Goal: Information Seeking & Learning: Learn about a topic

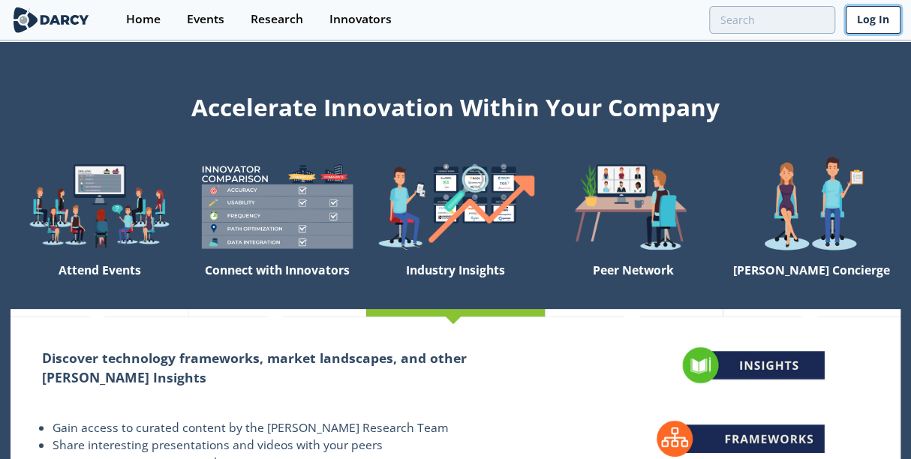
click at [866, 26] on link "Log In" at bounding box center [873, 20] width 55 height 28
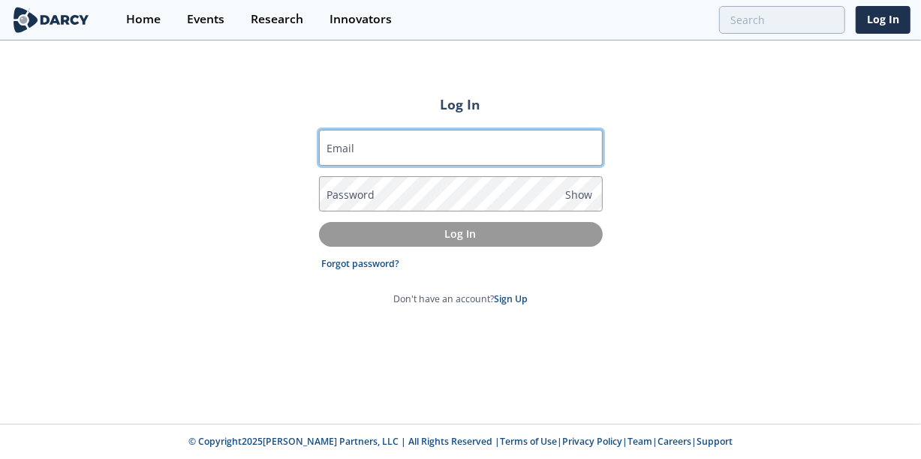
click at [468, 143] on input "Email" at bounding box center [461, 148] width 284 height 36
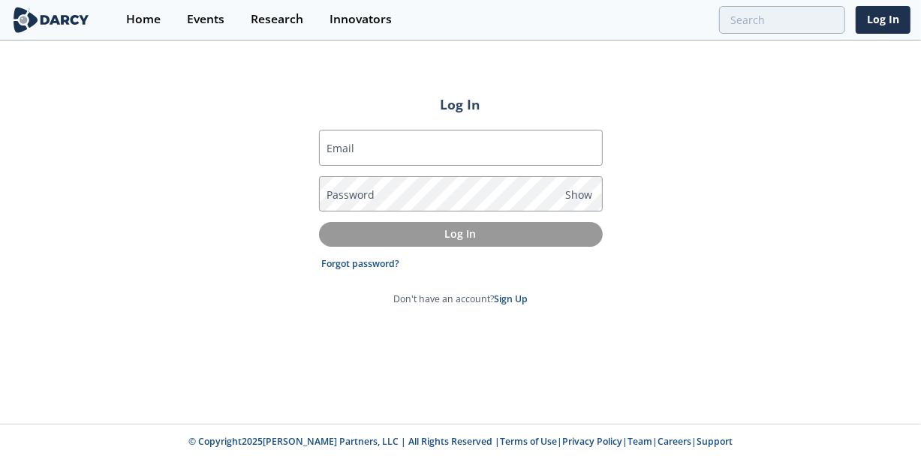
type input "camila.behar@darcypartners.com"
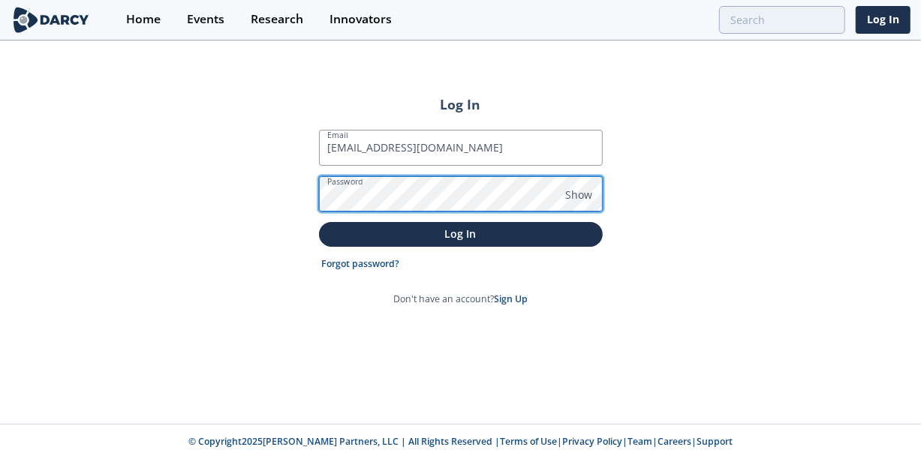
click at [319, 222] on button "Log In" at bounding box center [461, 234] width 284 height 25
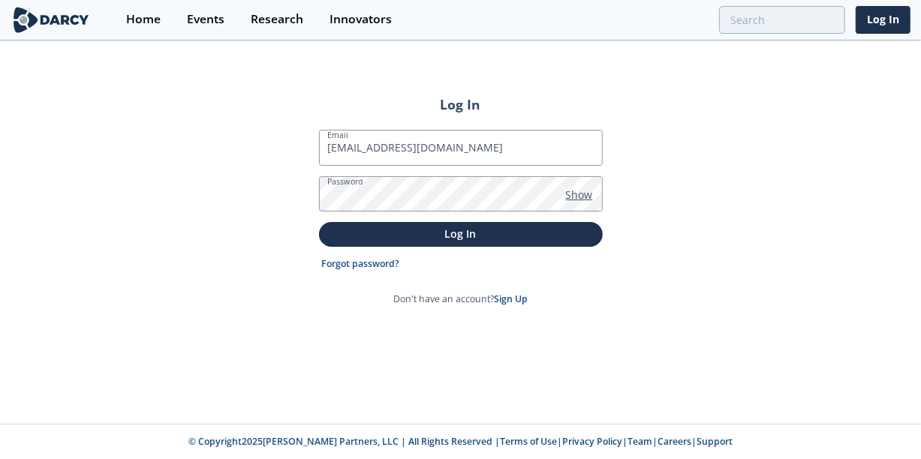
click at [575, 200] on span "Show" at bounding box center [579, 195] width 27 height 16
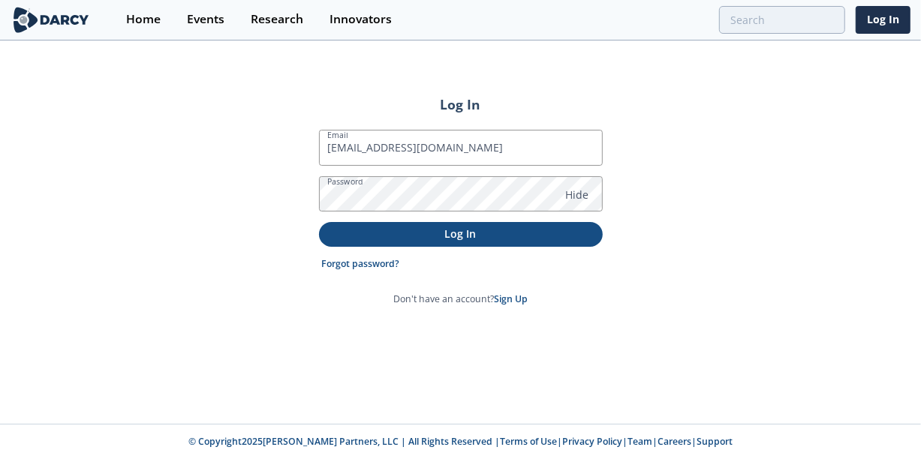
click at [551, 231] on p "Log In" at bounding box center [461, 234] width 263 height 16
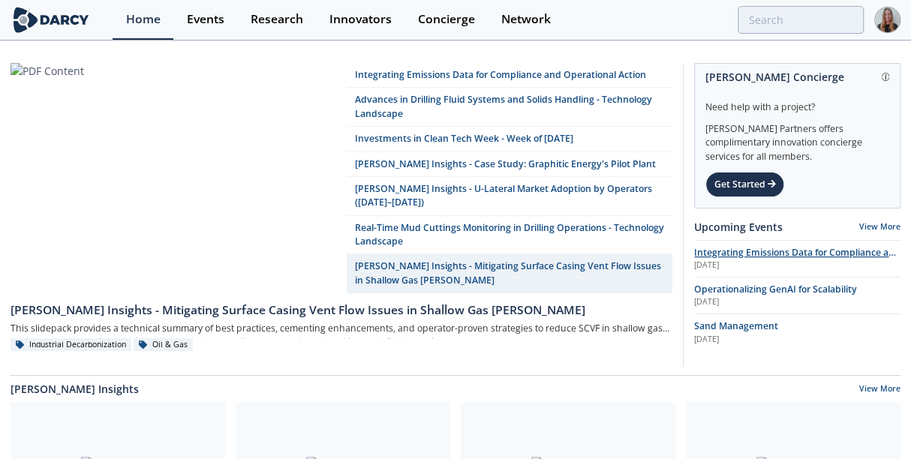
click at [801, 254] on span "Integrating Emissions Data for Compliance and Operational Action" at bounding box center [797, 259] width 206 height 26
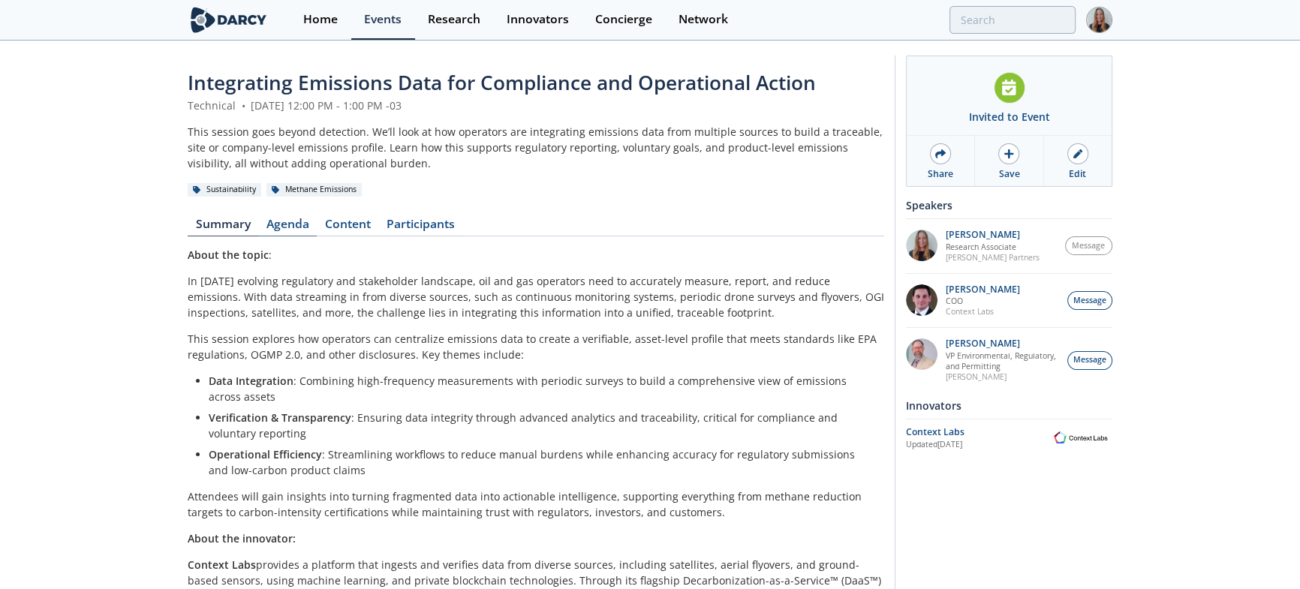
click at [282, 232] on link "Agenda" at bounding box center [287, 227] width 59 height 18
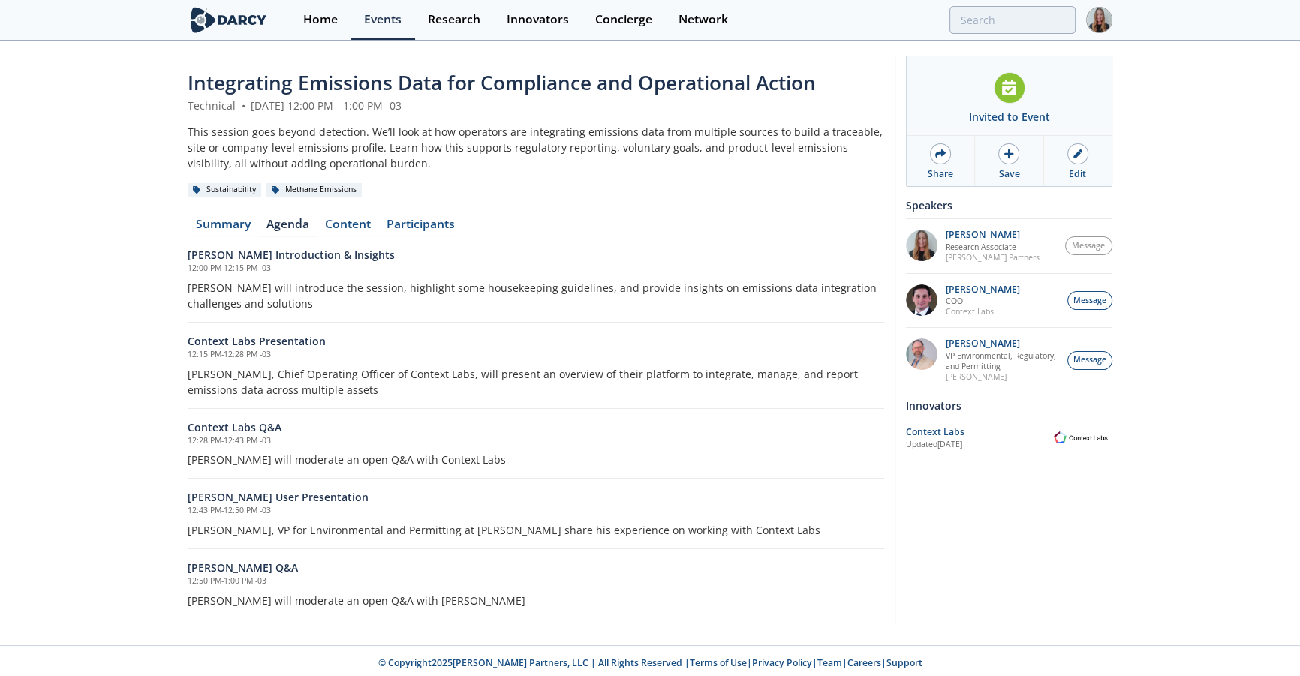
click at [920, 459] on div "Invited to Event Share Save Edit Please check your calendar for the event invit…" at bounding box center [1004, 340] width 218 height 569
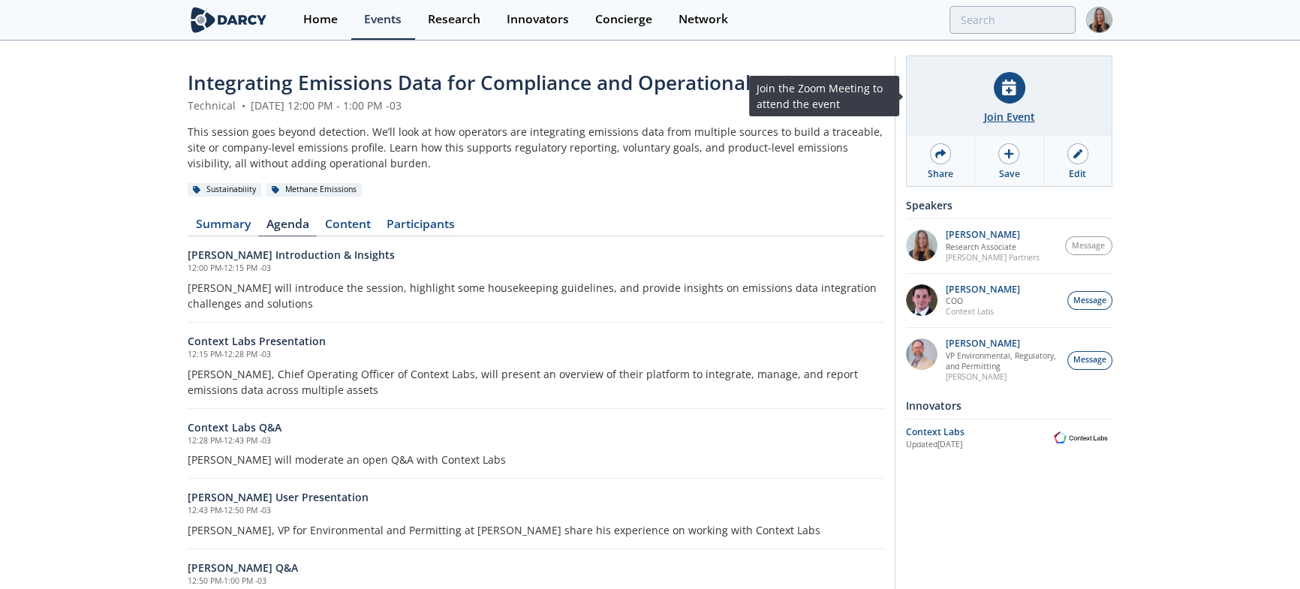
click at [920, 106] on div "Join Event" at bounding box center [1009, 96] width 205 height 80
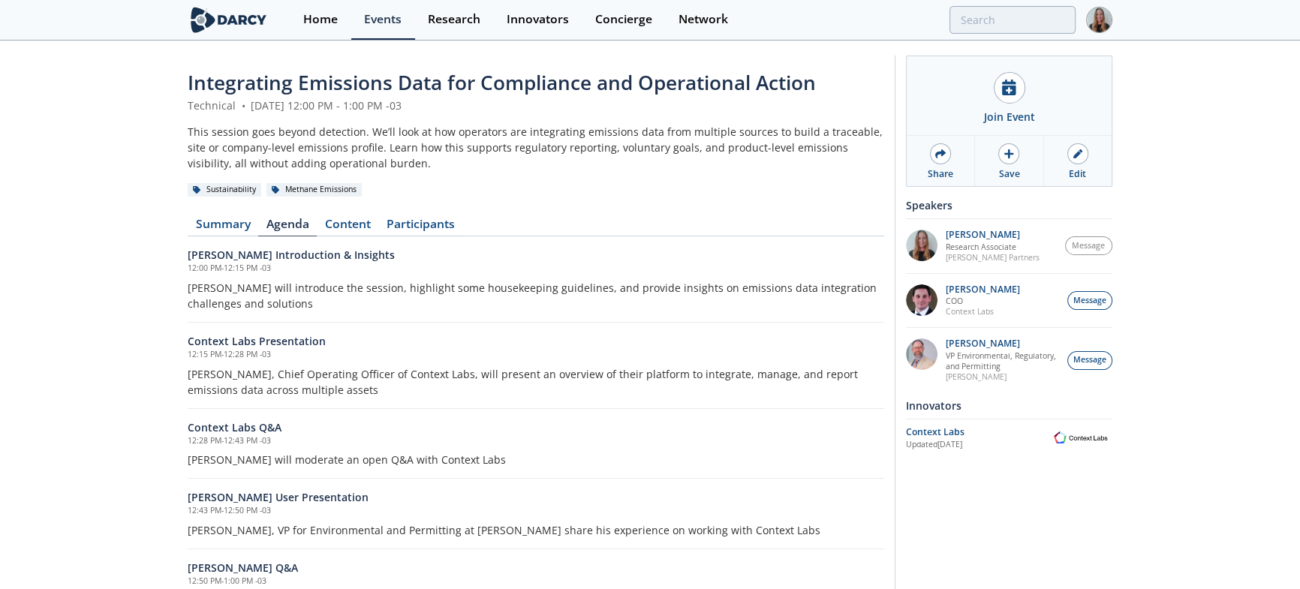
click at [153, 146] on div "Integrating Emissions Data for Compliance and Operational Action Technical • Au…" at bounding box center [650, 344] width 1300 height 604
click at [147, 155] on div "Integrating Emissions Data for Compliance and Operational Action Technical • Au…" at bounding box center [650, 344] width 1300 height 604
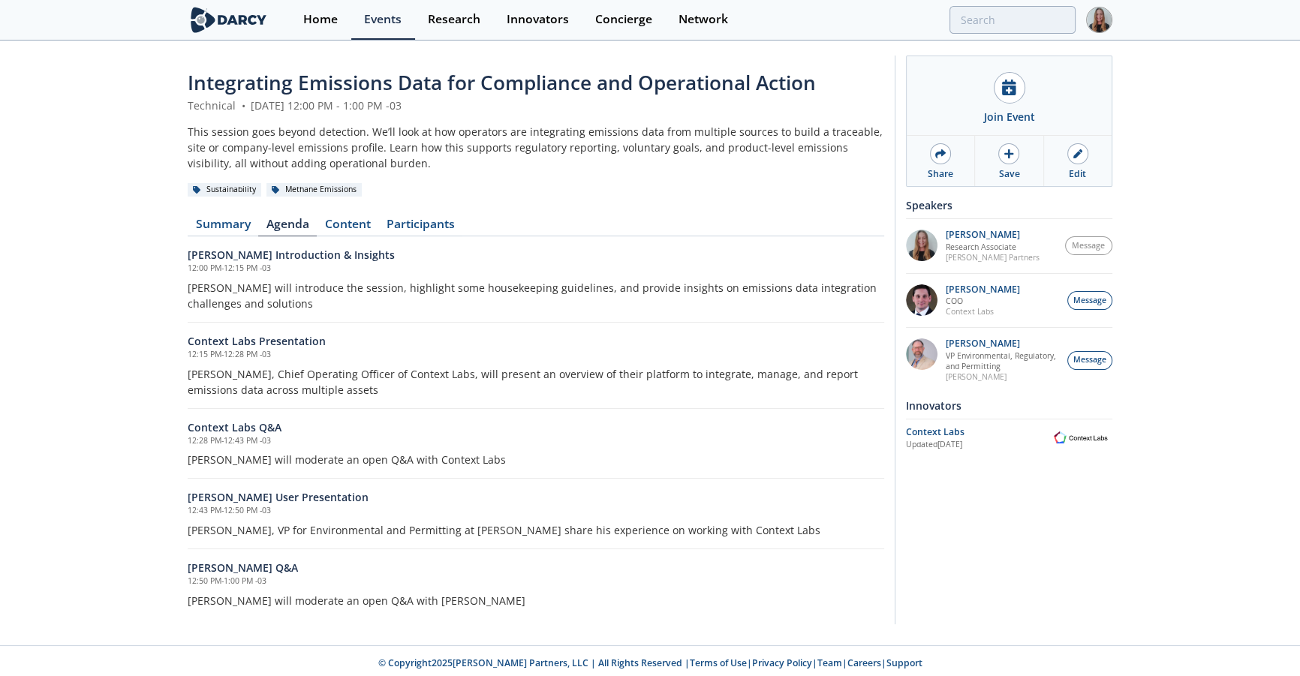
click at [128, 258] on div "Integrating Emissions Data for Compliance and Operational Action Technical • Au…" at bounding box center [650, 344] width 1300 height 604
click at [113, 203] on div "Integrating Emissions Data for Compliance and Operational Action Technical • Au…" at bounding box center [650, 344] width 1300 height 604
click at [775, 189] on div "Sustainability Methane Emissions" at bounding box center [536, 190] width 697 height 16
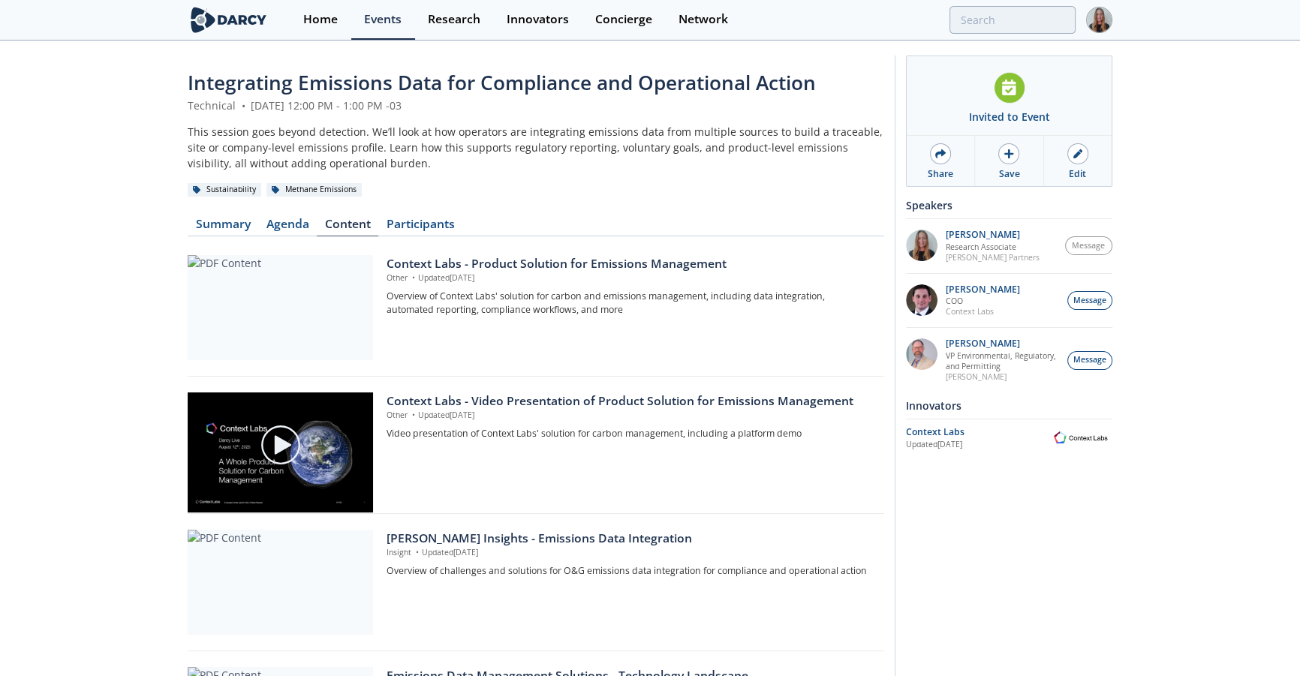
click at [1218, 493] on div "Integrating Emissions Data for Compliance and Operational Action Technical • Au…" at bounding box center [650, 487] width 1300 height 891
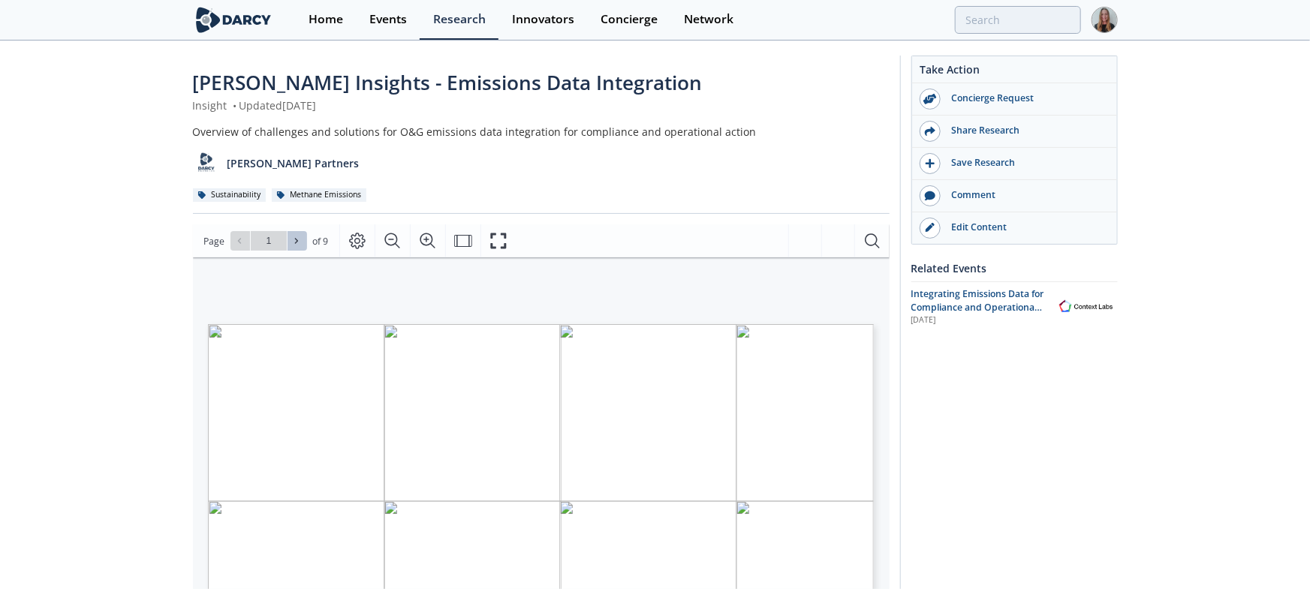
click at [297, 242] on icon at bounding box center [296, 240] width 9 height 9
type input "2"
click at [297, 242] on icon at bounding box center [296, 240] width 9 height 9
type input "3"
click at [297, 242] on icon at bounding box center [296, 240] width 9 height 9
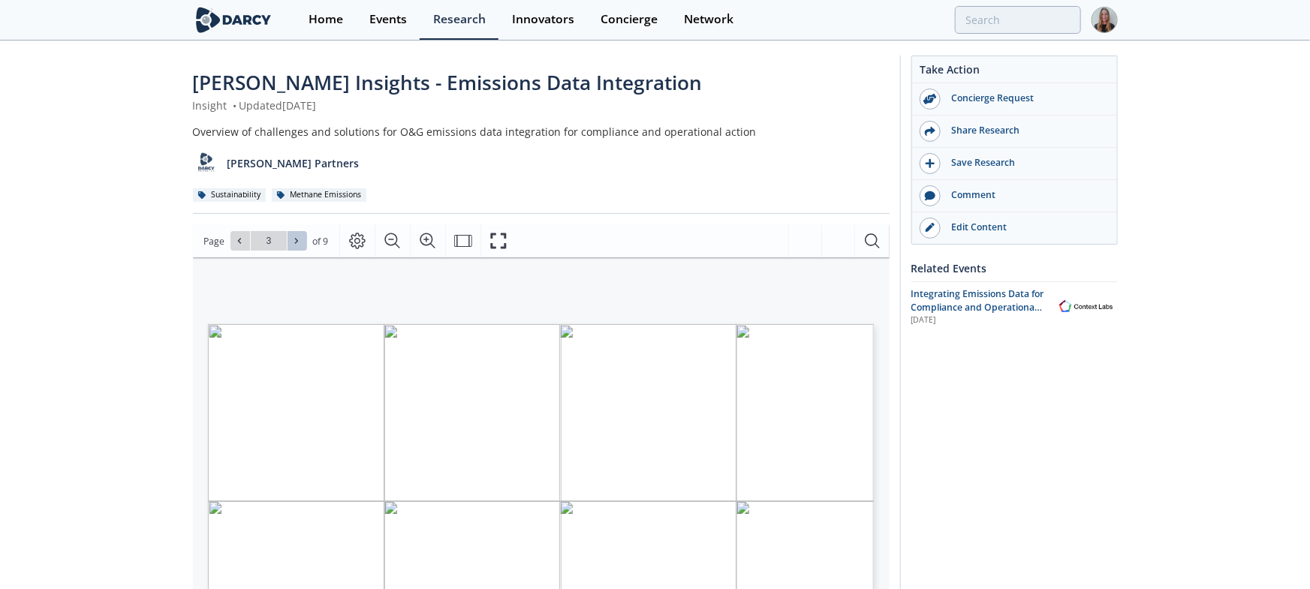
type input "4"
click at [297, 242] on icon at bounding box center [296, 240] width 9 height 9
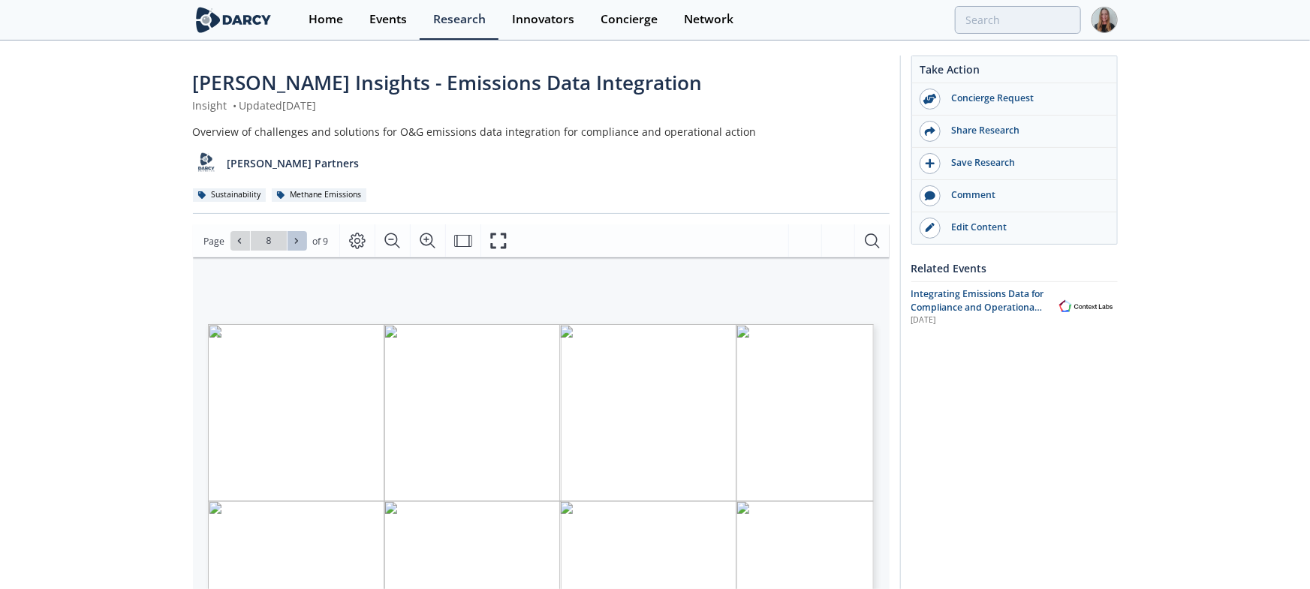
click at [297, 242] on icon at bounding box center [296, 240] width 9 height 9
click at [240, 242] on icon at bounding box center [239, 240] width 9 height 9
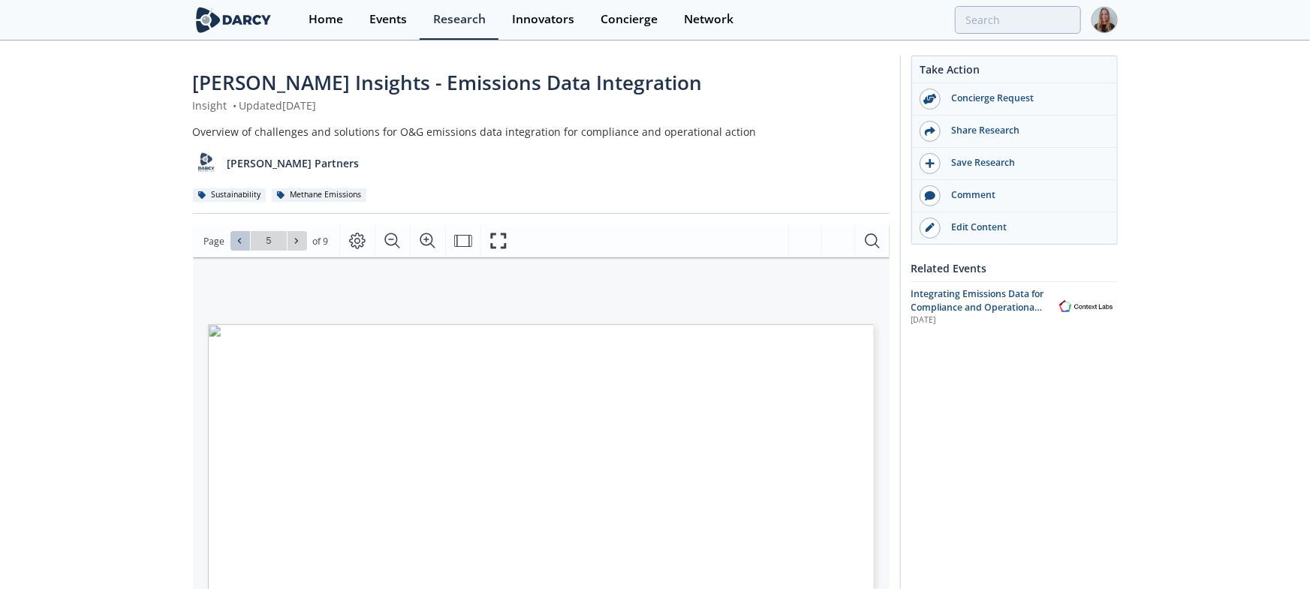
click at [240, 242] on icon at bounding box center [239, 240] width 9 height 9
type input "1"
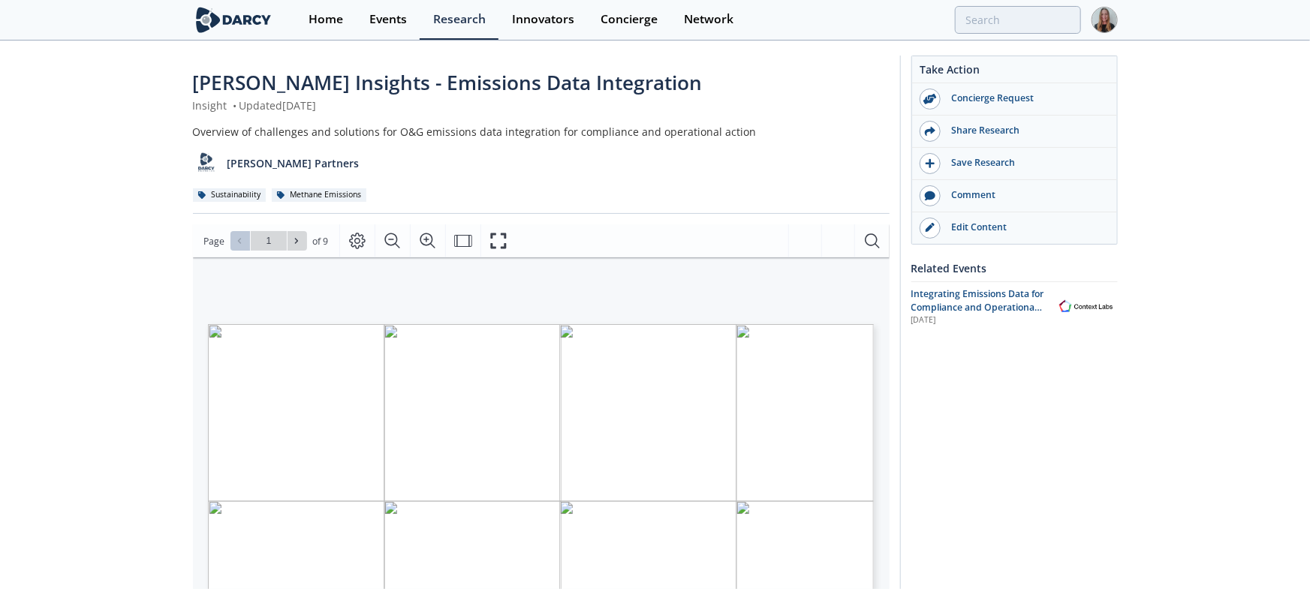
click at [240, 242] on div "Go to Page 1" at bounding box center [268, 241] width 77 height 20
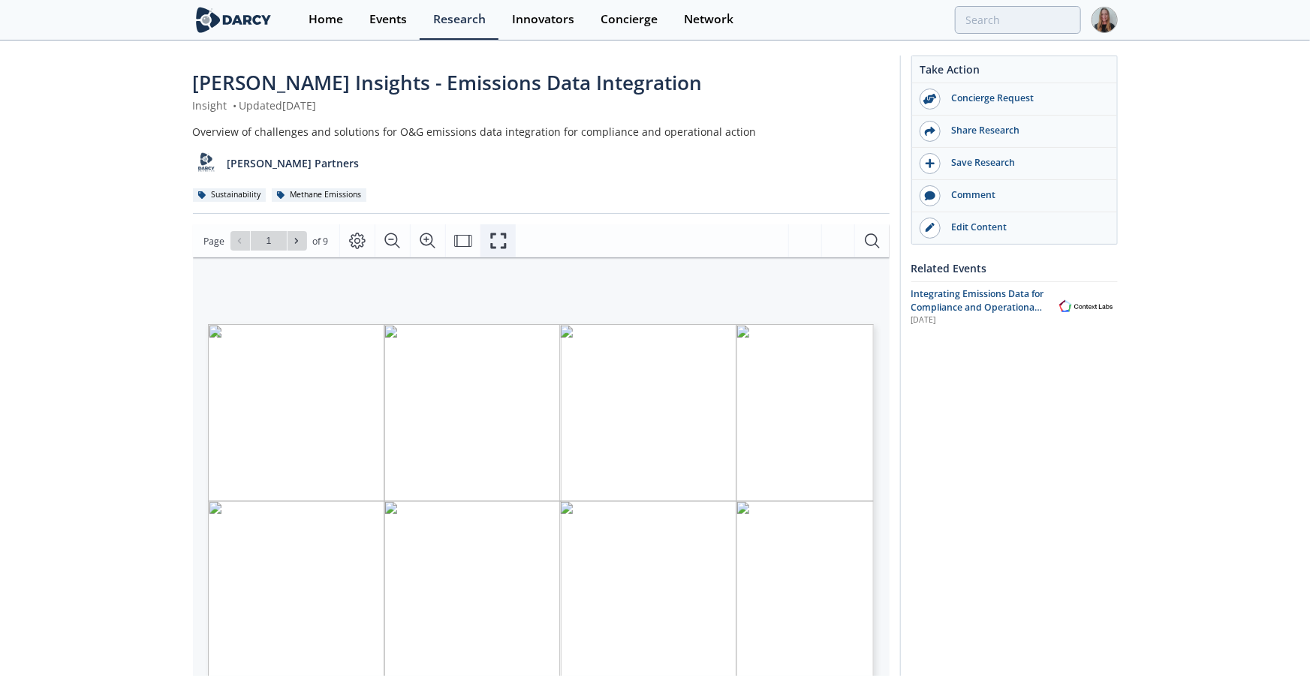
click at [498, 240] on icon "Fullscreen" at bounding box center [498, 241] width 18 height 18
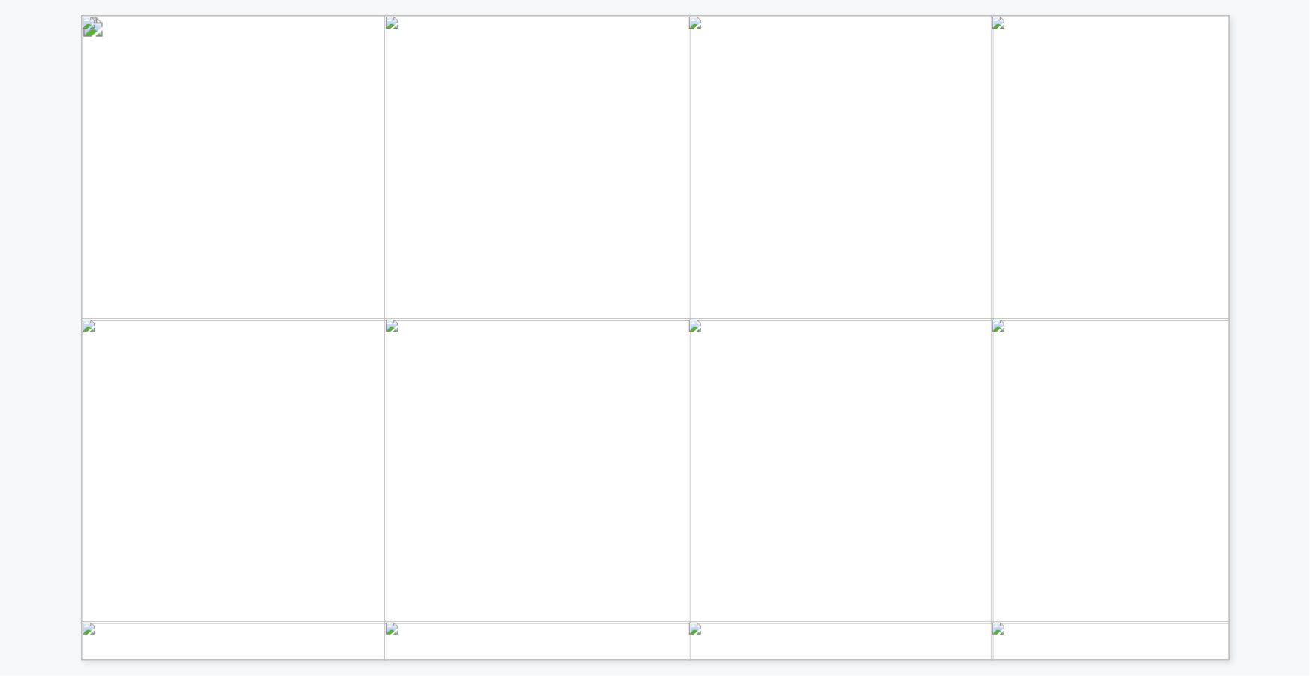
click at [1172, 270] on span "$$ - $$$" at bounding box center [1176, 276] width 46 height 12
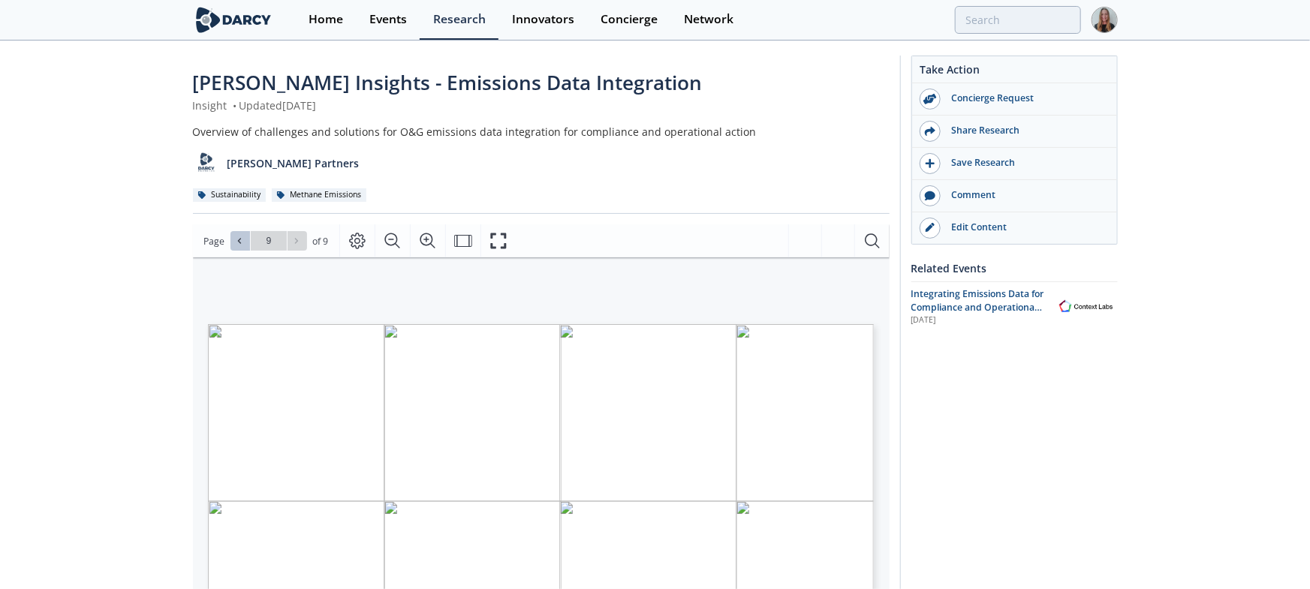
click at [230, 242] on button at bounding box center [240, 241] width 20 height 20
click at [235, 242] on icon at bounding box center [239, 240] width 9 height 9
click at [295, 239] on icon at bounding box center [296, 241] width 3 height 5
type input "7"
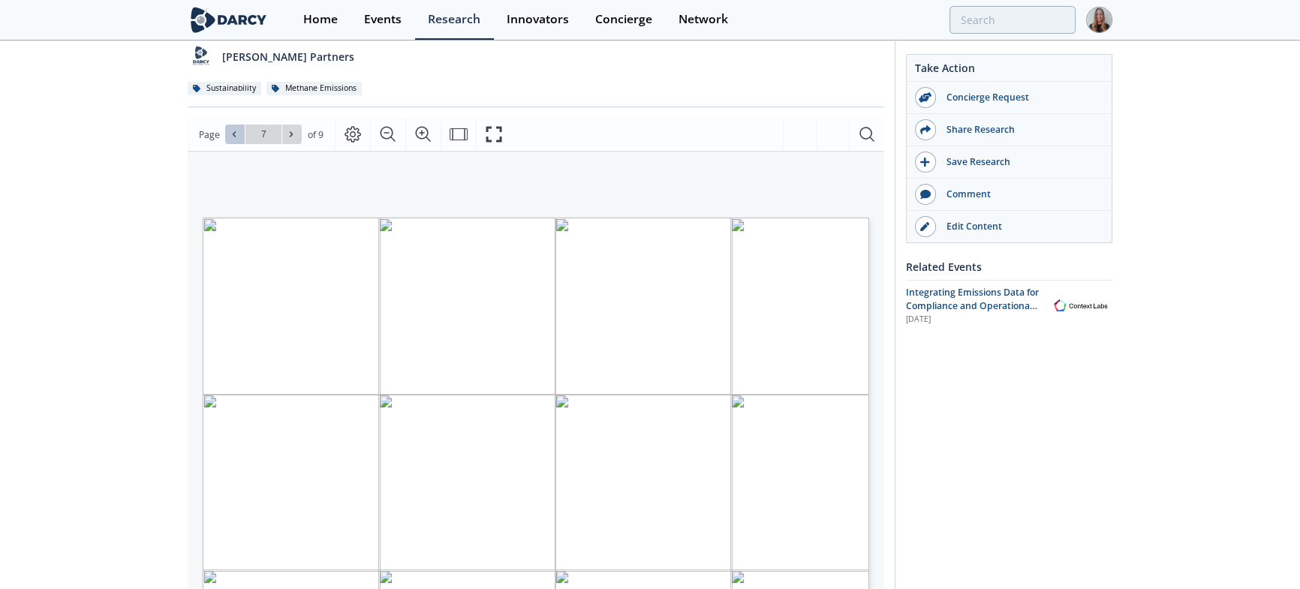
scroll to position [227, 0]
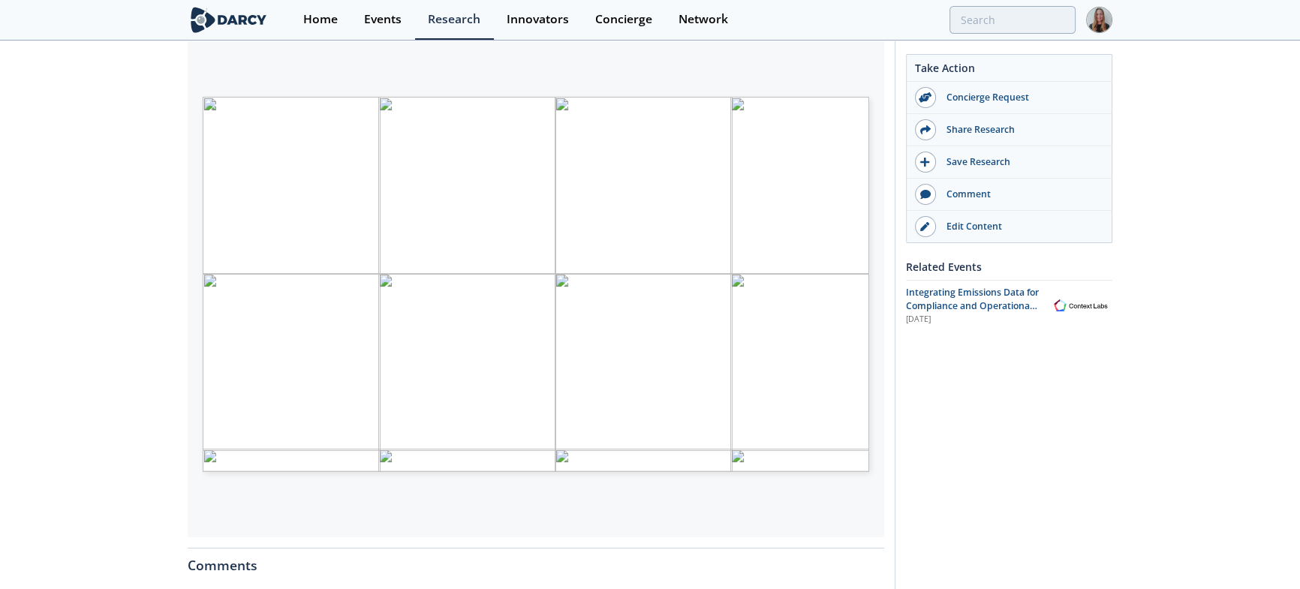
click at [163, 128] on div "[PERSON_NAME] Insights - Emissions Data Integration Insight • Updated [DATE] Ov…" at bounding box center [650, 344] width 1300 height 1059
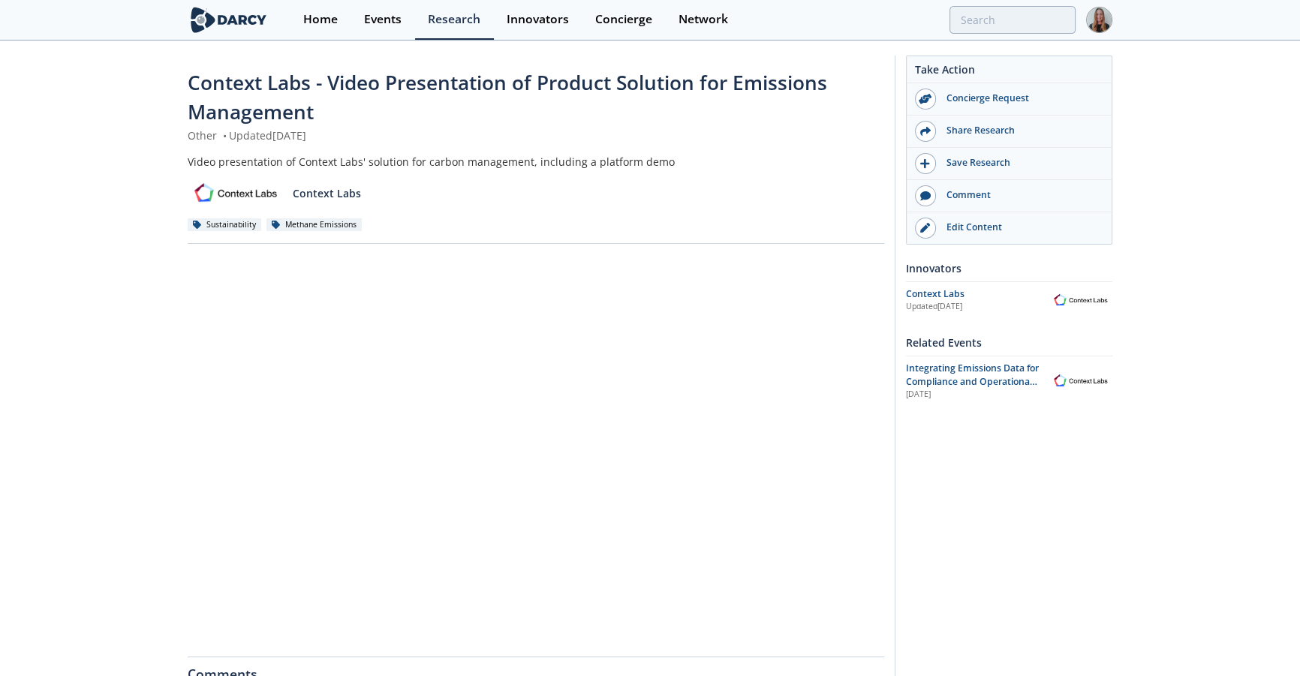
click at [146, 225] on div "Context Labs - Video Presentation of Product Solution for Emissions Management …" at bounding box center [650, 512] width 1300 height 940
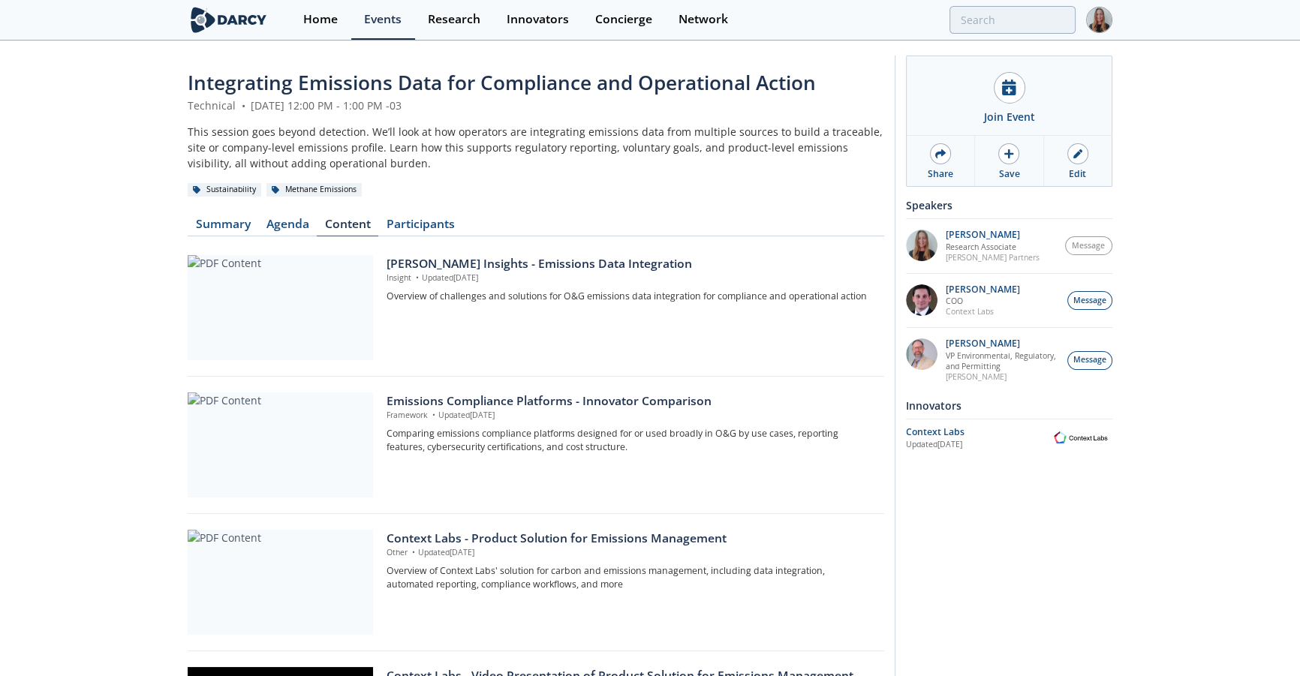
click at [1007, 543] on div "Join Event Share Save Edit Join the Zoom Meeting to attend the event Speakers […" at bounding box center [1004, 484] width 218 height 857
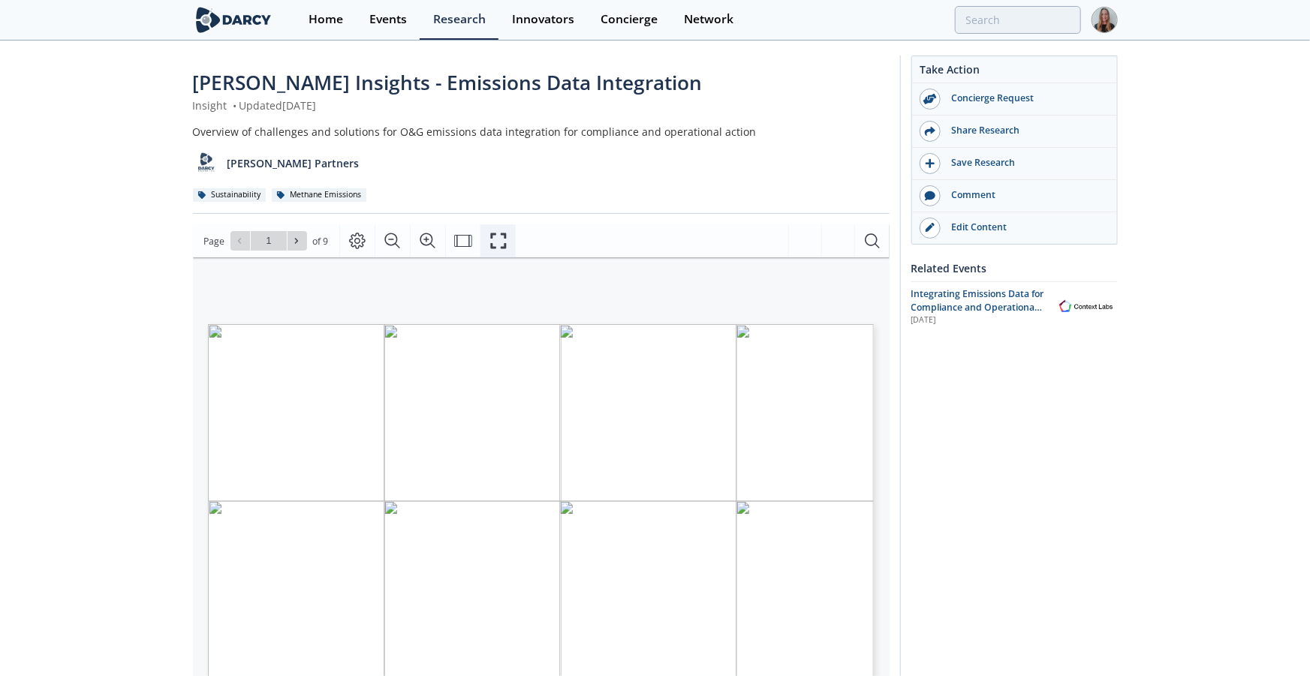
click at [489, 240] on icon "Fullscreen" at bounding box center [498, 241] width 18 height 18
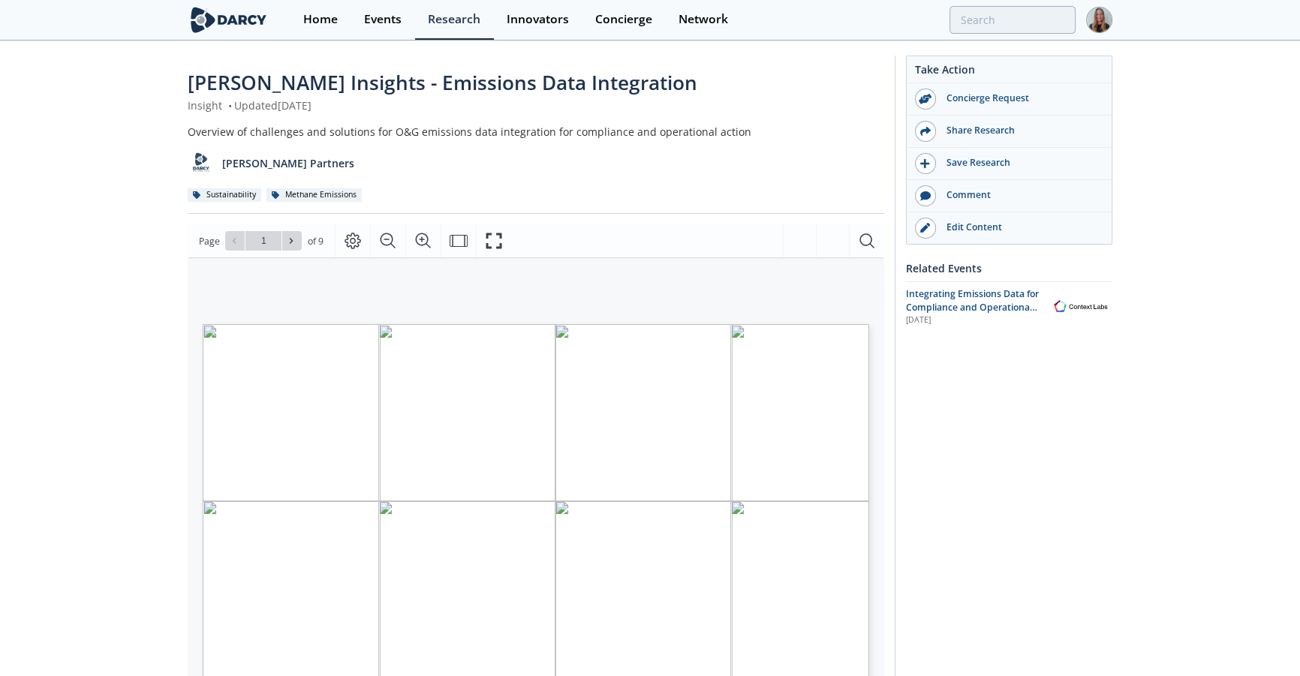
click at [146, 271] on div "[PERSON_NAME] Insights - Emissions Data Integration Insight • Updated [DATE] Ov…" at bounding box center [650, 571] width 1300 height 1059
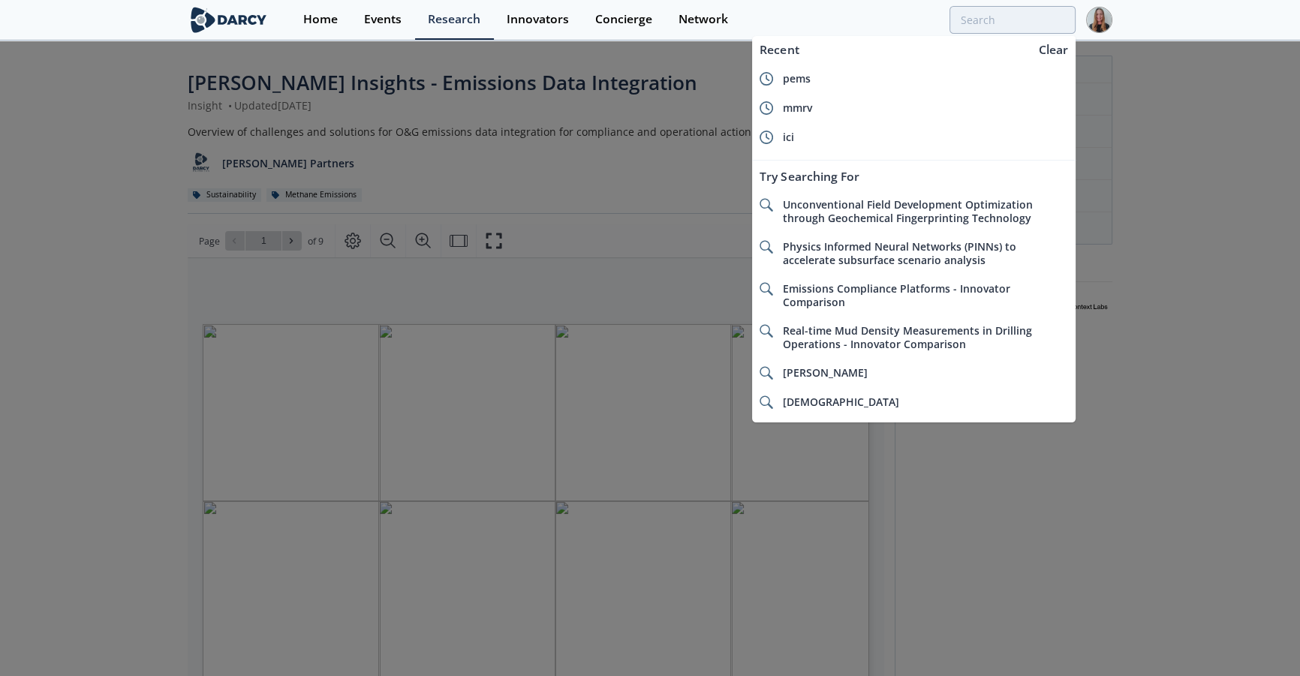
click at [146, 225] on div at bounding box center [650, 338] width 1300 height 676
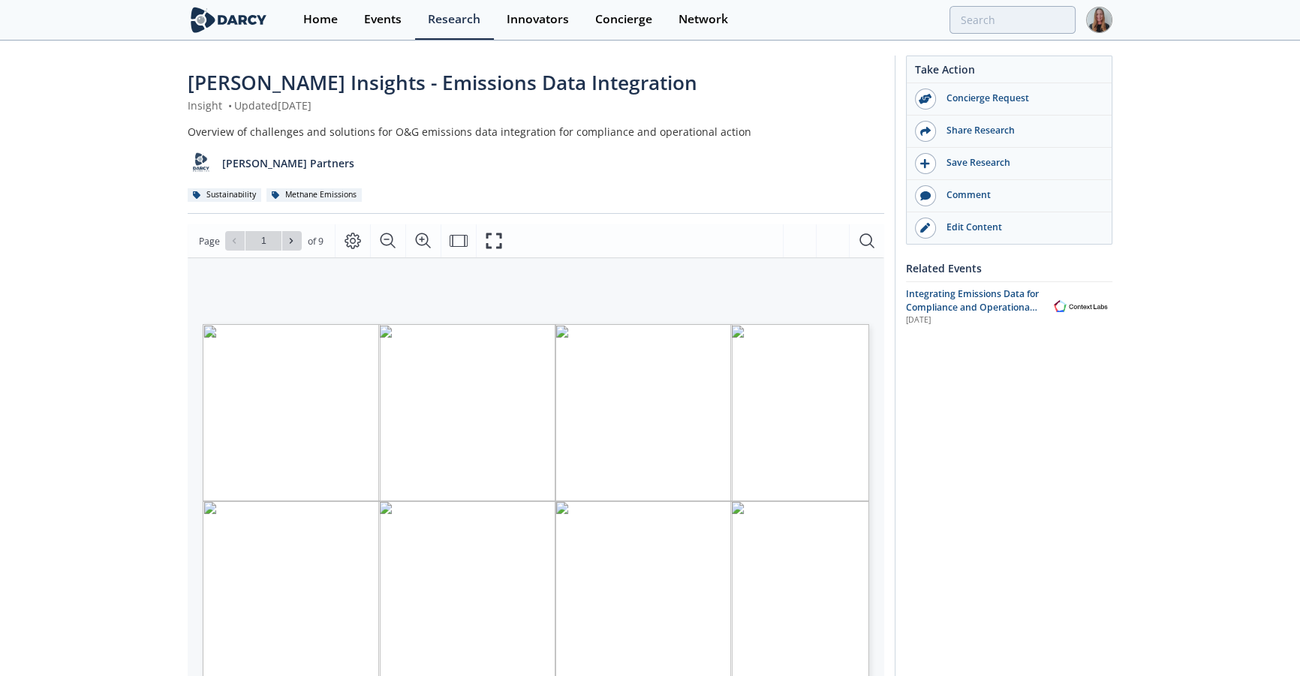
click at [145, 251] on div "[PERSON_NAME] Insights - Emissions Data Integration Insight • Updated [DATE] Ov…" at bounding box center [650, 571] width 1300 height 1059
click at [302, 243] on button at bounding box center [298, 241] width 20 height 20
click at [302, 244] on button at bounding box center [298, 241] width 20 height 20
click at [301, 244] on button at bounding box center [298, 241] width 20 height 20
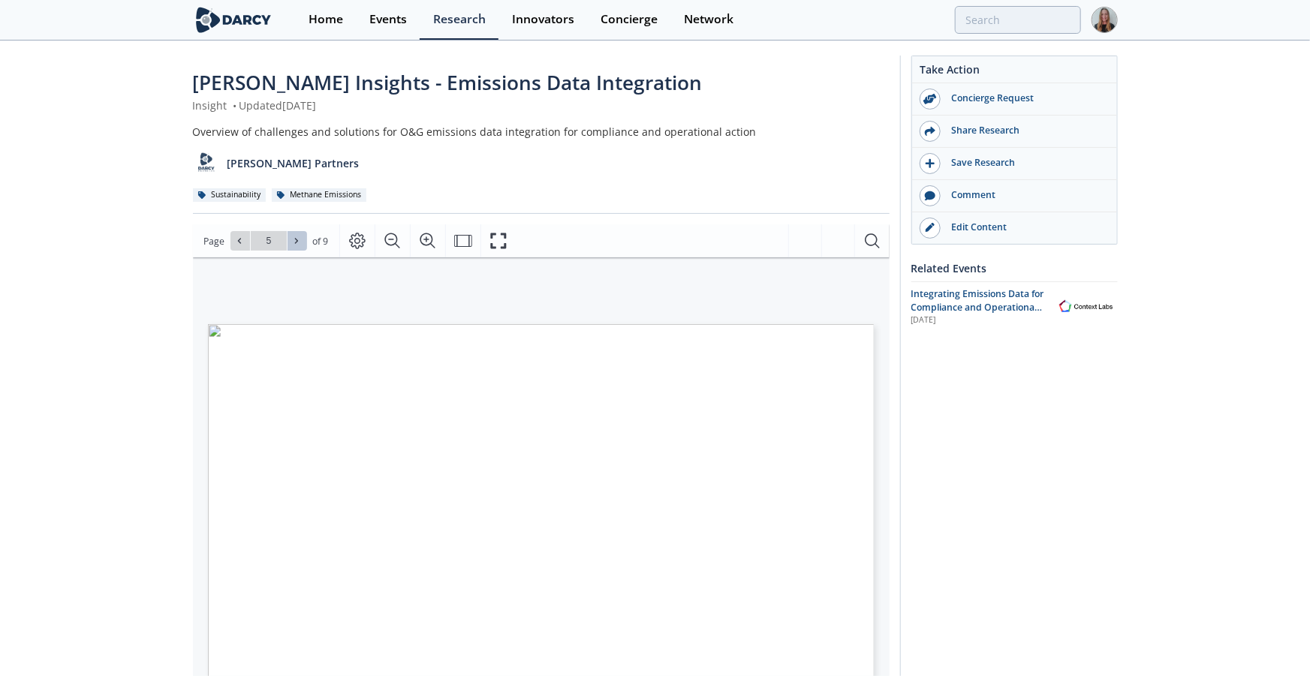
click at [301, 244] on button at bounding box center [298, 241] width 20 height 20
click at [235, 243] on icon at bounding box center [239, 240] width 9 height 9
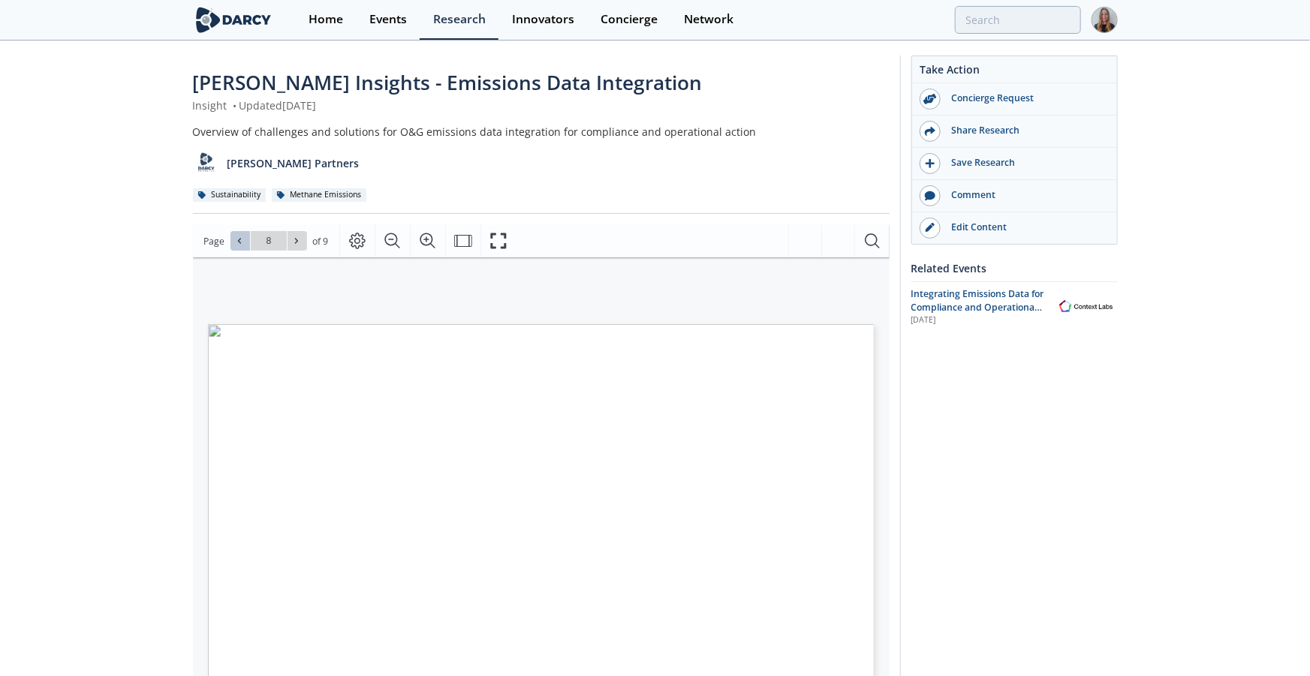
click at [235, 243] on icon at bounding box center [239, 240] width 9 height 9
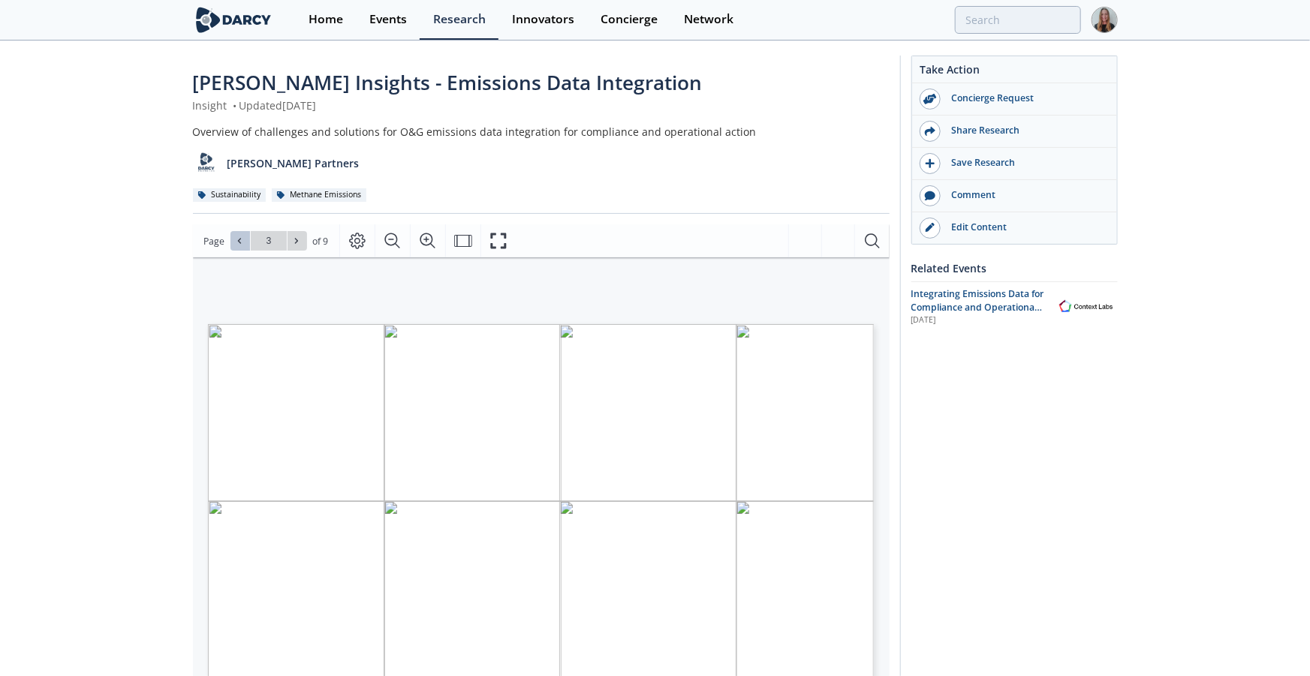
click at [235, 243] on icon at bounding box center [239, 240] width 9 height 9
type input "1"
click at [235, 243] on div "Go to Page 1" at bounding box center [268, 241] width 77 height 20
click at [504, 242] on icon "Fullscreen" at bounding box center [498, 241] width 18 height 18
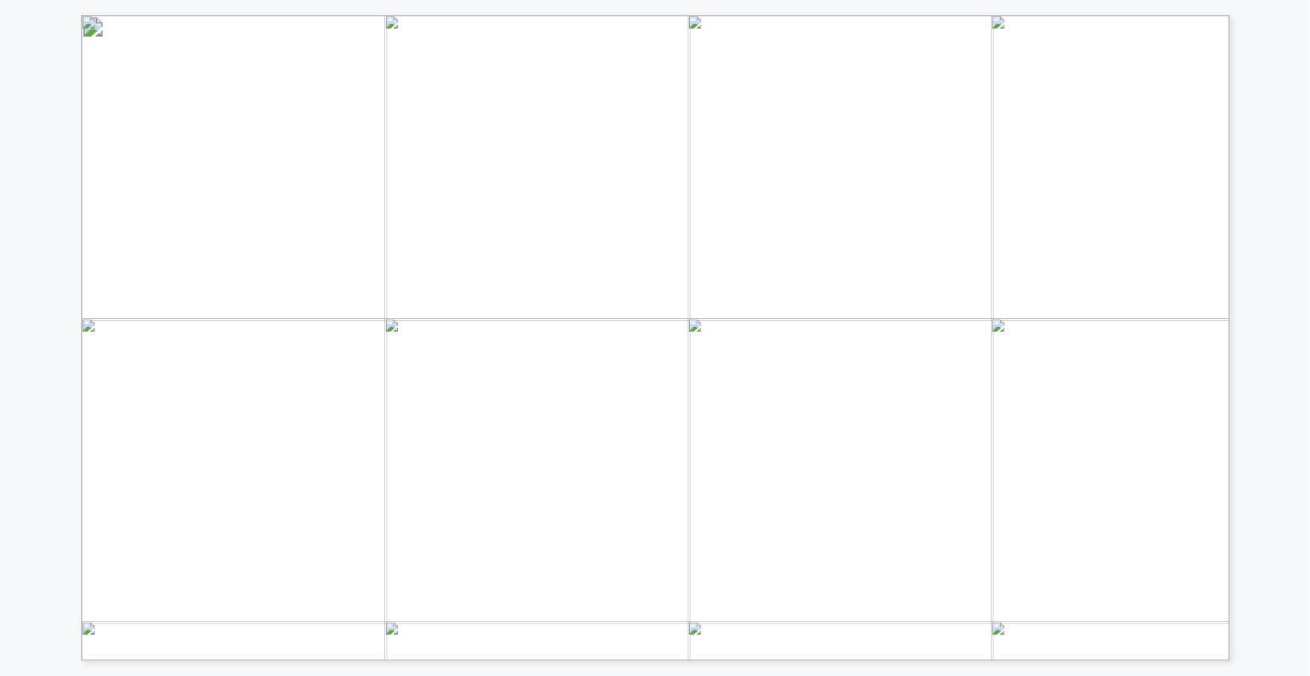
click at [1013, 315] on span "more can be centralized to support" at bounding box center [1063, 322] width 228 height 14
click at [804, 200] on span "integrated tools acting as dashboards, creating silos" at bounding box center [965, 204] width 342 height 14
click at [761, 325] on span "Page 5" at bounding box center [1244, 576] width 2089 height 1078
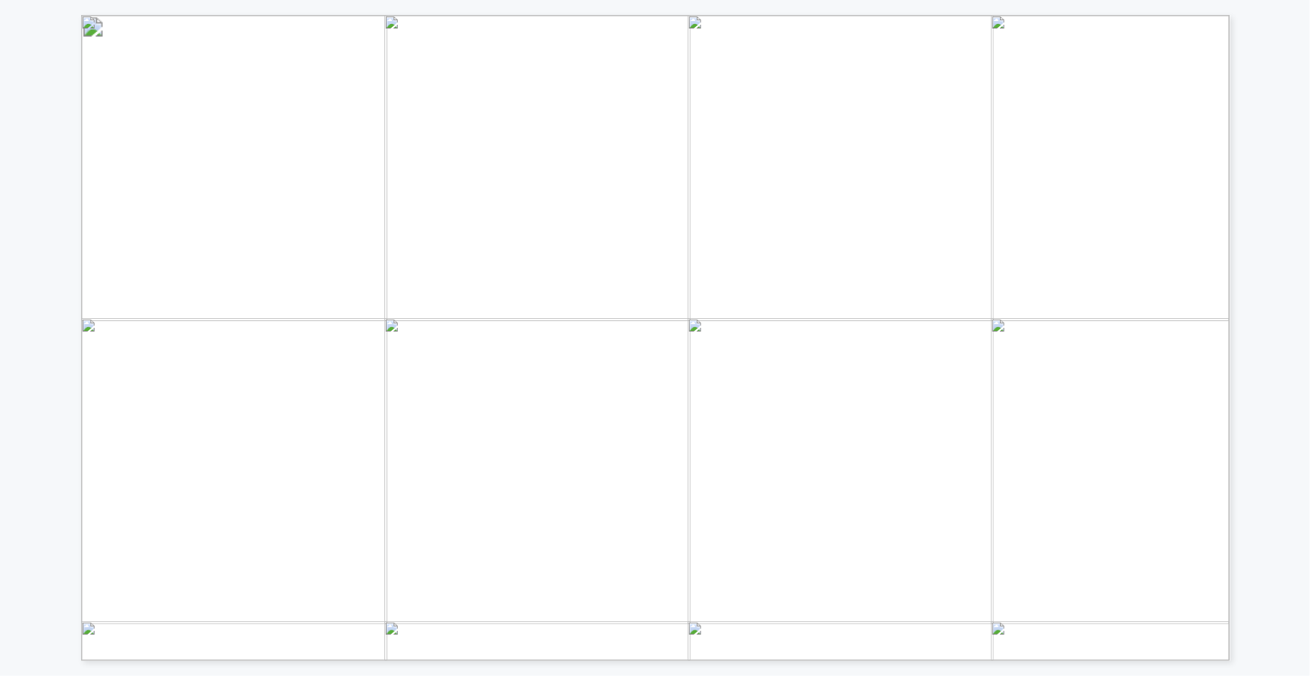
click at [968, 230] on span "Page 6" at bounding box center [1244, 576] width 2089 height 1078
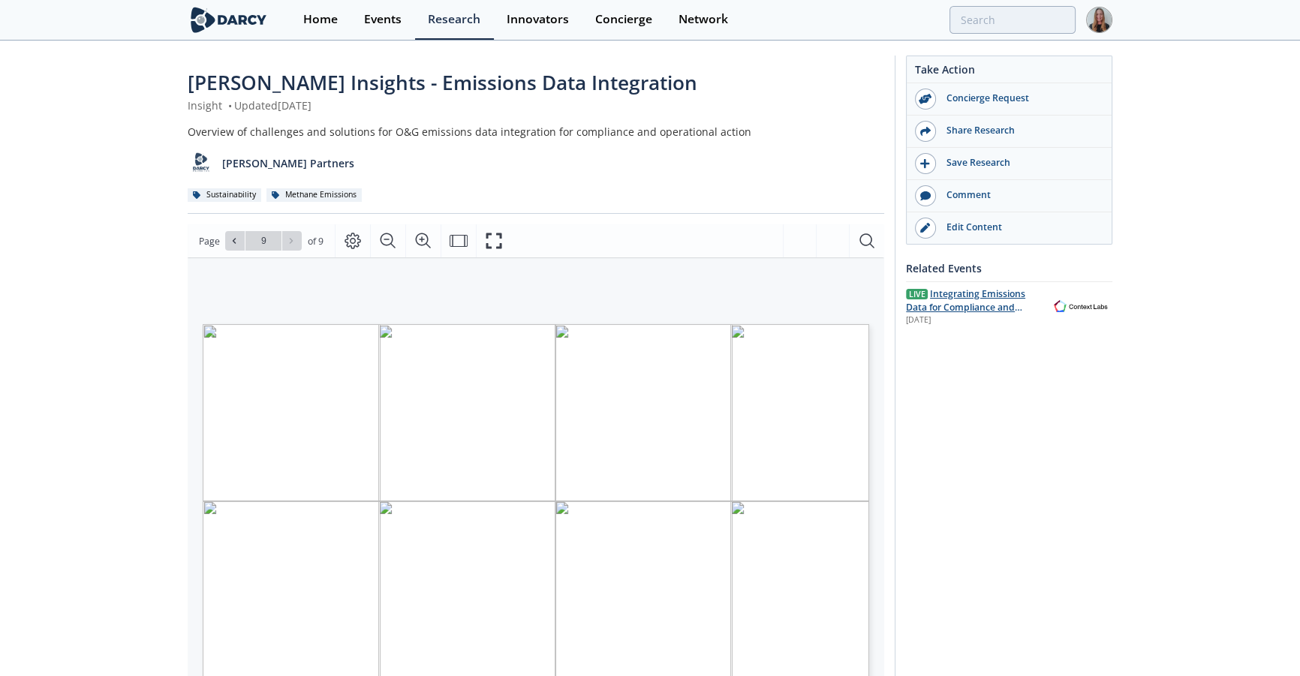
click at [1064, 300] on img at bounding box center [1081, 306] width 63 height 17
